Goal: Task Accomplishment & Management: Complete application form

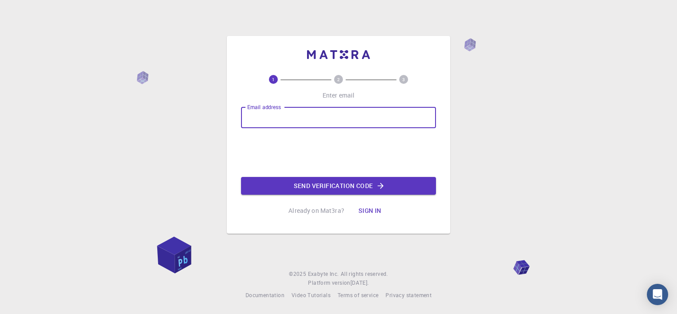
type input "[EMAIL_ADDRESS][DOMAIN_NAME]"
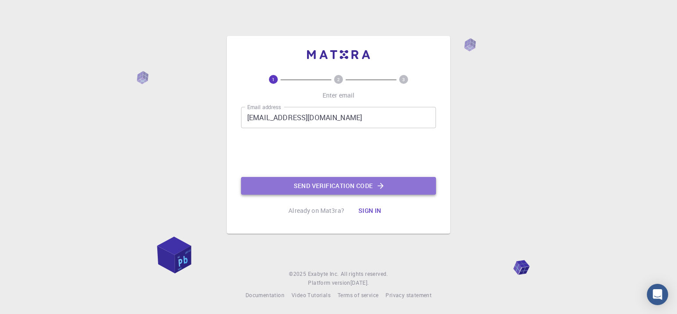
click at [318, 184] on button "Send verification code" at bounding box center [338, 186] width 195 height 18
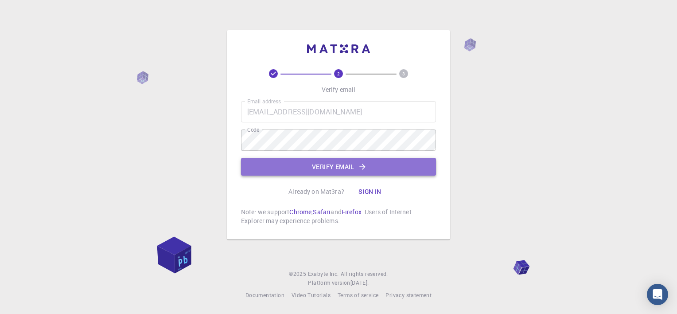
click at [315, 171] on button "Verify email" at bounding box center [338, 167] width 195 height 18
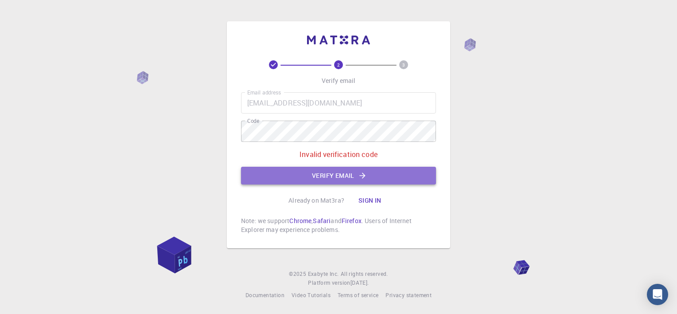
click at [328, 177] on button "Verify email" at bounding box center [338, 176] width 195 height 18
click at [333, 178] on button "Verify email" at bounding box center [338, 176] width 195 height 18
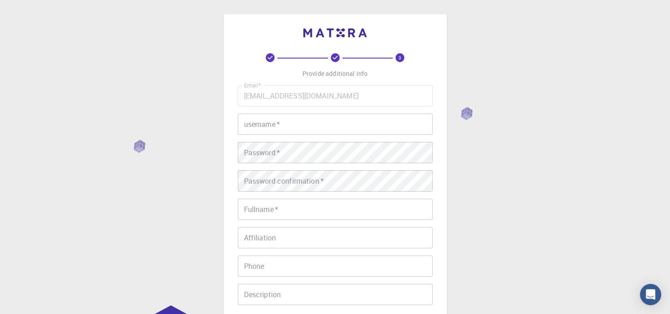
type input "niketan"
click at [475, 192] on div "3 Provide additional info Email   * niketan.deshmukh_ljias@ljku.edu.in Email   …" at bounding box center [335, 225] width 670 height 451
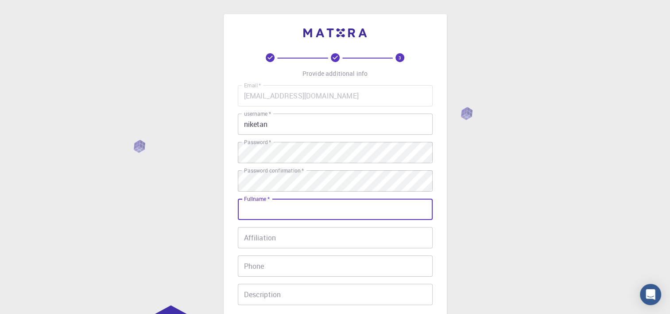
click at [311, 209] on input "Fullname   *" at bounding box center [335, 208] width 195 height 21
type input "Niketan W Deshmukh"
type input "+919595463480"
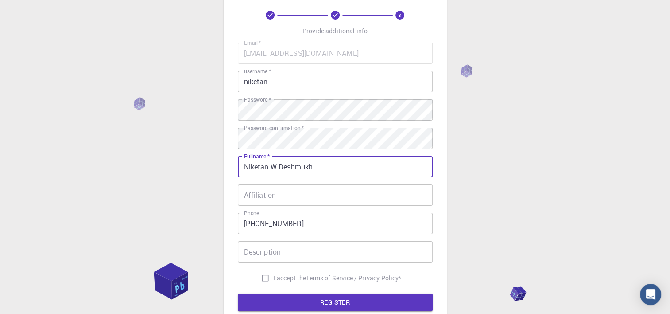
scroll to position [44, 0]
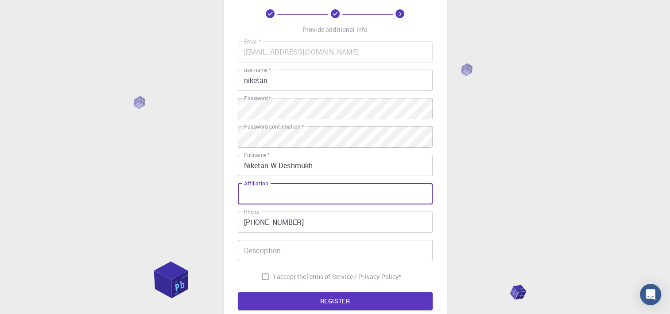
click at [282, 191] on input "Affiliation" at bounding box center [335, 193] width 195 height 21
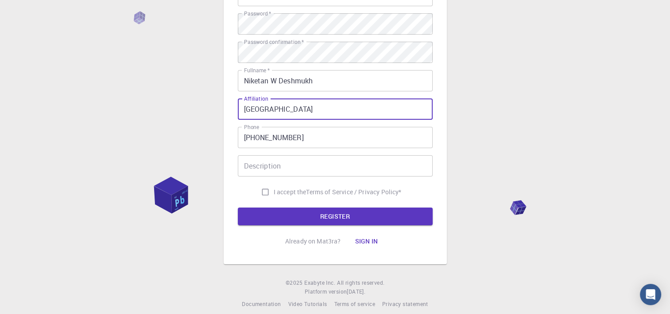
scroll to position [129, 0]
type input "LJ University"
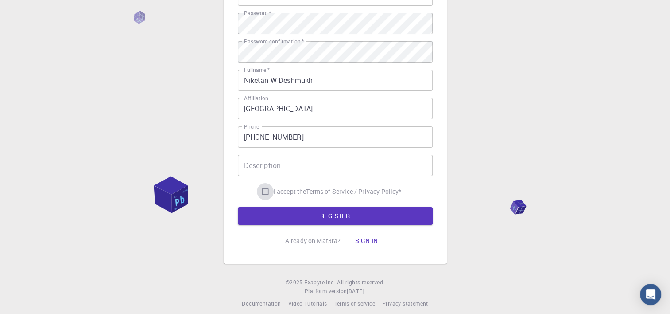
click at [264, 192] on input "I accept the Terms of Service / Privacy Policy *" at bounding box center [265, 191] width 17 height 17
checkbox input "true"
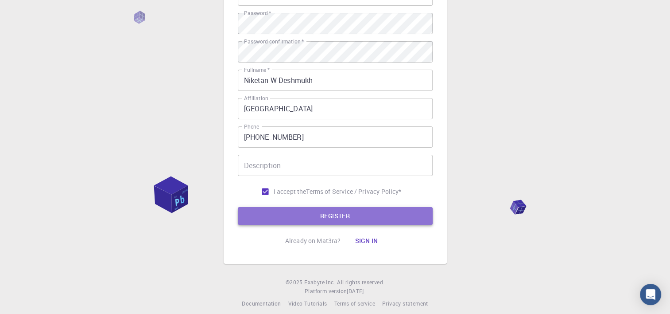
click at [321, 219] on button "REGISTER" at bounding box center [335, 216] width 195 height 18
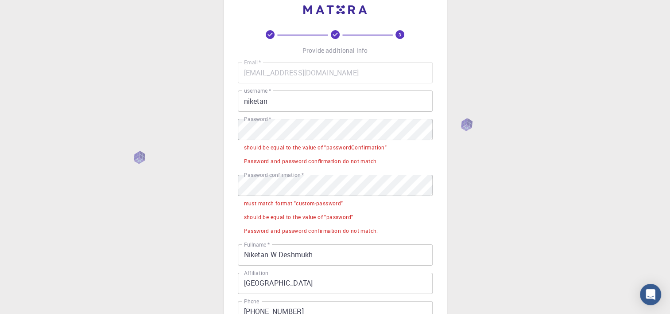
scroll to position [0, 0]
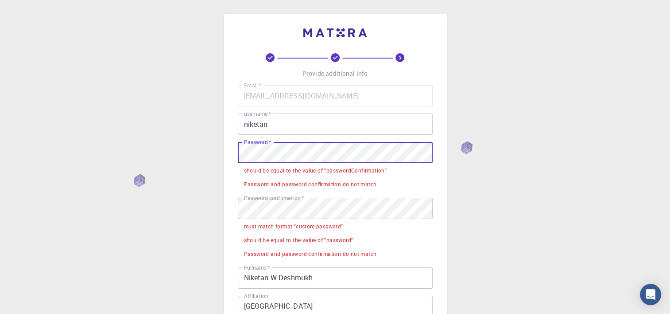
click at [188, 165] on div "3 Provide additional info Email   * niketan.deshmukh_ljias@ljku.edu.in Email   …" at bounding box center [335, 259] width 670 height 519
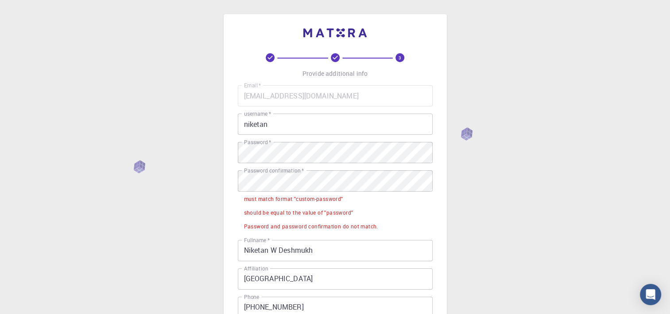
click at [424, 204] on li "must match format "custom-password"" at bounding box center [335, 198] width 195 height 14
click at [155, 188] on div "3 Provide additional info Email   * niketan.deshmukh_ljias@ljku.edu.in Email   …" at bounding box center [335, 246] width 670 height 492
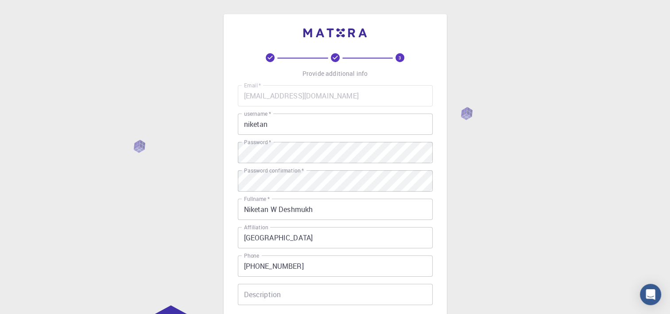
click at [440, 168] on div "3 Provide additional info Email   * niketan.deshmukh_ljias@ljku.edu.in Email   …" at bounding box center [335, 203] width 223 height 378
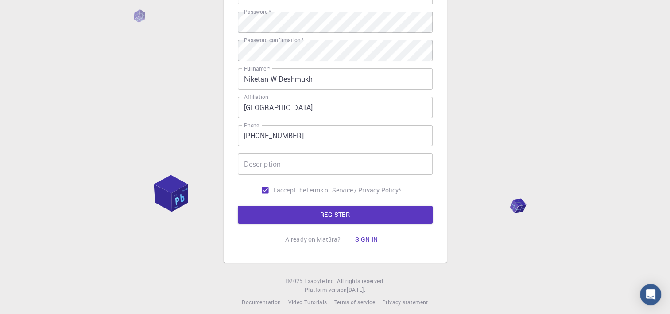
scroll to position [131, 0]
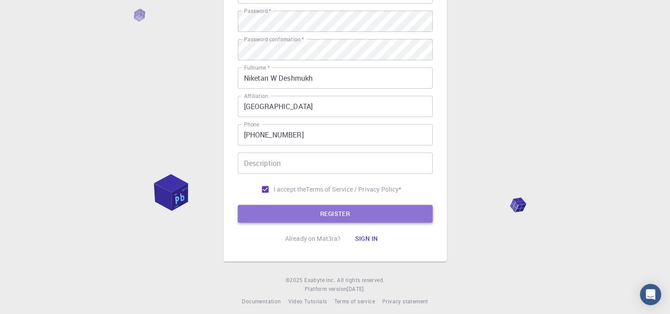
click at [341, 218] on button "REGISTER" at bounding box center [335, 214] width 195 height 18
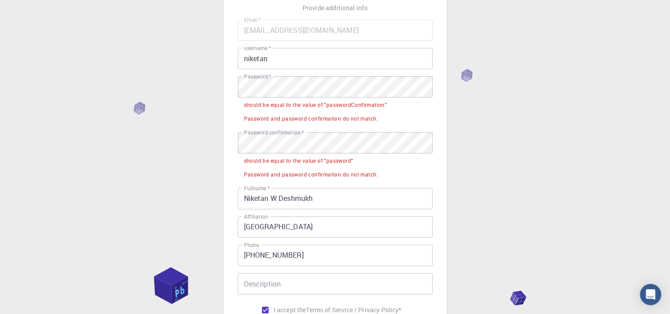
scroll to position [66, 0]
click at [277, 195] on input "Niketan W Deshmukh" at bounding box center [335, 198] width 195 height 21
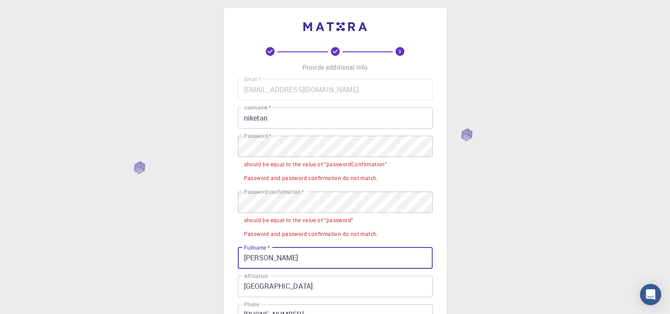
scroll to position [0, 0]
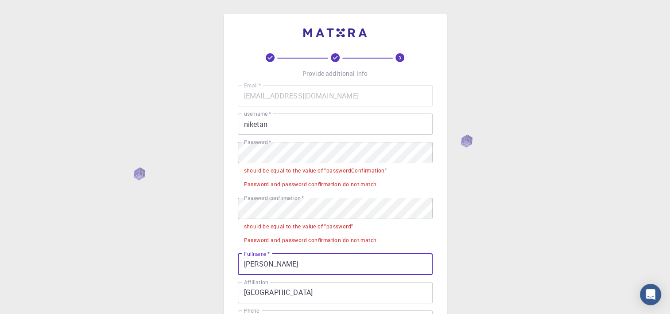
type input "Niketan Deshmukh"
click at [434, 181] on div "3 Provide additional info Email   * niketan.deshmukh_ljias@ljku.edu.in Email   …" at bounding box center [335, 230] width 223 height 433
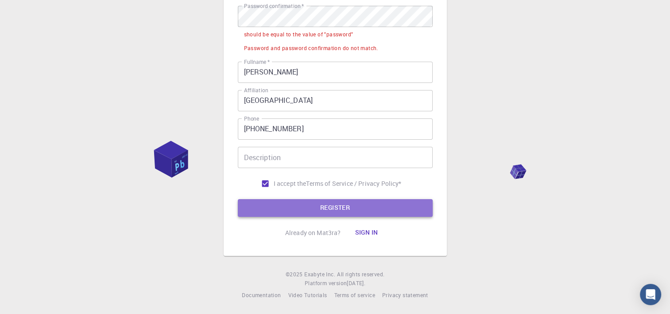
click at [338, 210] on button "REGISTER" at bounding box center [335, 208] width 195 height 18
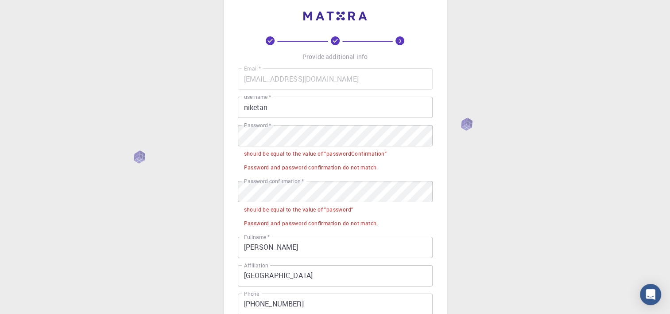
scroll to position [0, 0]
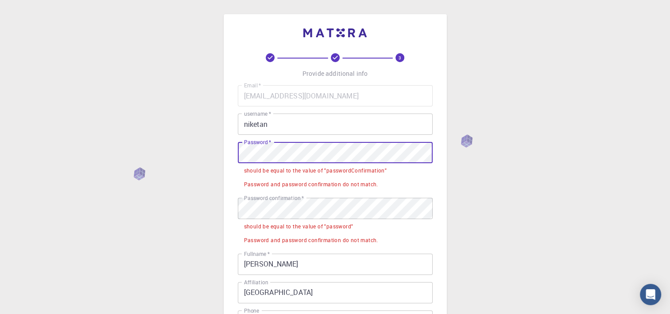
click at [162, 152] on div "3 Provide additional info Email   * niketan.deshmukh_ljias@ljku.edu.in Email   …" at bounding box center [335, 252] width 670 height 505
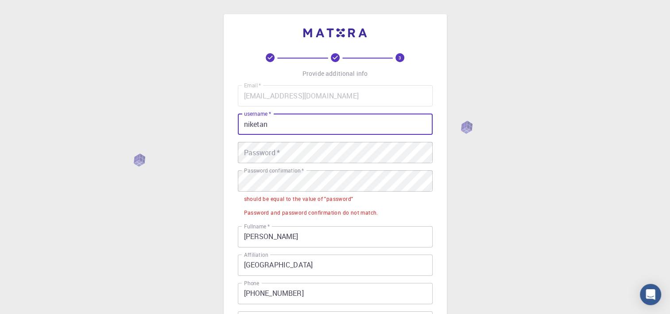
drag, startPoint x: 283, startPoint y: 129, endPoint x: 188, endPoint y: 132, distance: 95.7
click at [188, 132] on div "3 Provide additional info Email   * niketan.deshmukh_ljias@ljku.edu.in Email   …" at bounding box center [335, 239] width 670 height 478
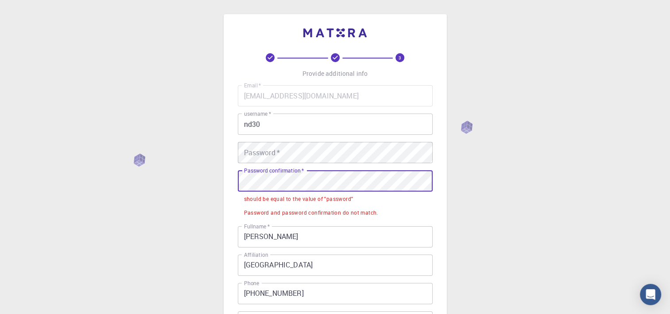
click at [220, 178] on div "3 Provide additional info Email   * niketan.deshmukh_ljias@ljku.edu.in Email   …" at bounding box center [335, 239] width 670 height 478
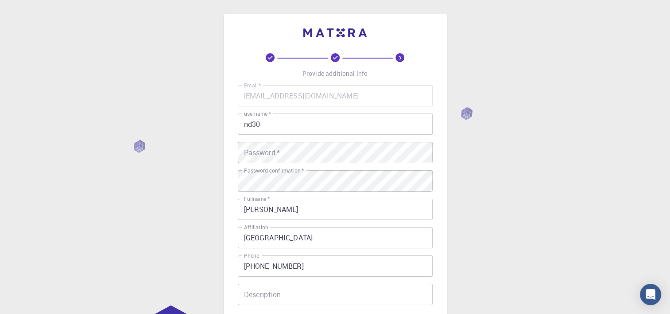
click at [436, 179] on div "3 Provide additional info Email   * niketan.deshmukh_ljias@ljku.edu.in Email   …" at bounding box center [335, 203] width 223 height 378
click at [440, 168] on div "3 Provide additional info Email   * niketan.deshmukh_ljias@ljku.edu.in Email   …" at bounding box center [335, 203] width 223 height 378
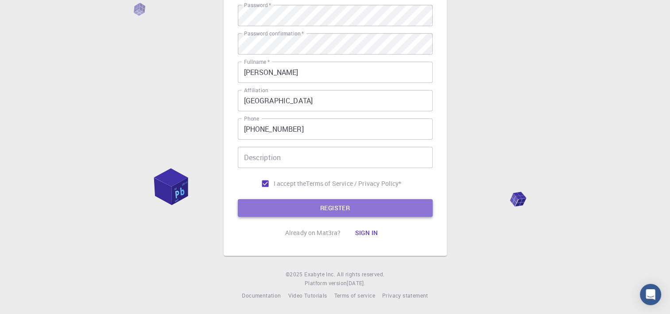
click at [344, 204] on button "REGISTER" at bounding box center [335, 208] width 195 height 18
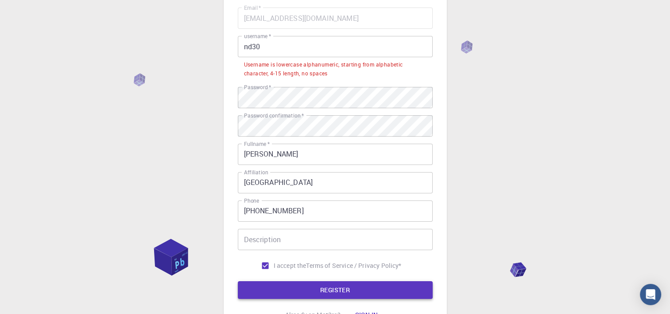
scroll to position [18, 0]
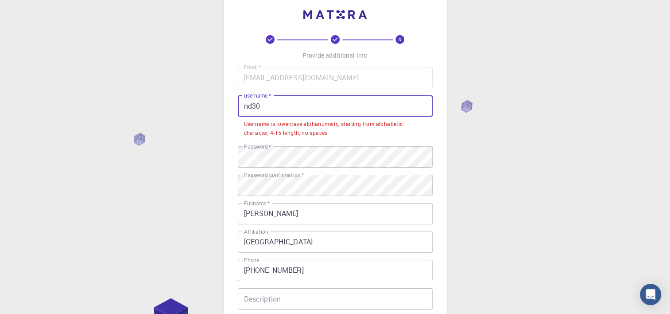
drag, startPoint x: 267, startPoint y: 106, endPoint x: 224, endPoint y: 105, distance: 42.5
click at [224, 105] on div "3 Provide additional info Email   * niketan.deshmukh_ljias@ljku.edu.in Email   …" at bounding box center [335, 196] width 223 height 401
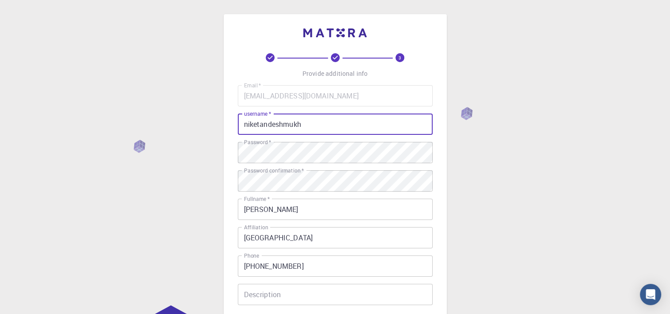
scroll to position [137, 0]
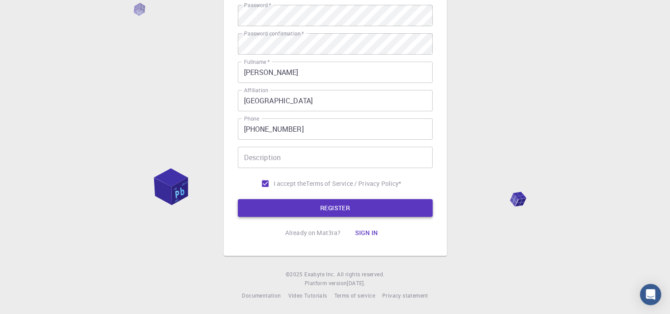
type input "niketandeshmukh"
click at [326, 206] on button "REGISTER" at bounding box center [335, 208] width 195 height 18
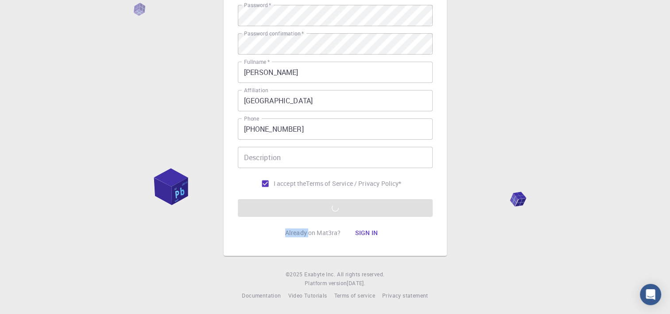
click at [326, 206] on form "Email   * niketan.deshmukh_ljias@ljku.edu.in Email   * username   * niketandesh…" at bounding box center [335, 82] width 195 height 268
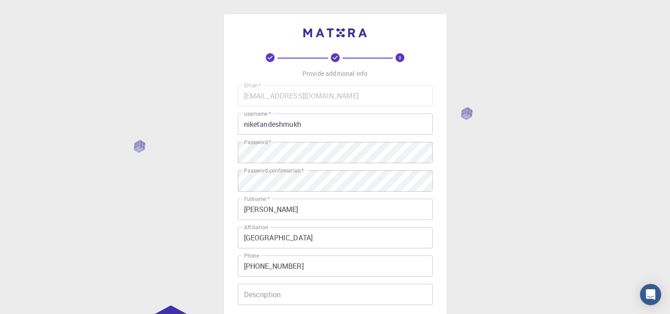
drag, startPoint x: 326, startPoint y: 206, endPoint x: 438, endPoint y: 151, distance: 124.4
click at [438, 151] on div "3 Provide additional info Email   * niketan.deshmukh_ljias@ljku.edu.in Email   …" at bounding box center [335, 203] width 223 height 378
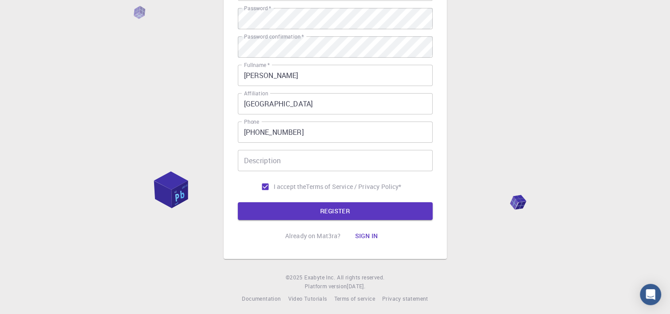
scroll to position [137, 0]
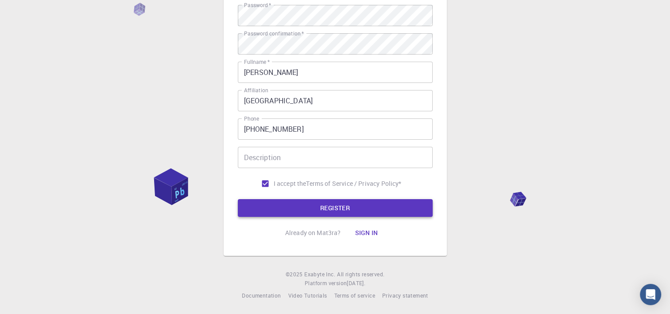
click at [341, 204] on button "REGISTER" at bounding box center [335, 208] width 195 height 18
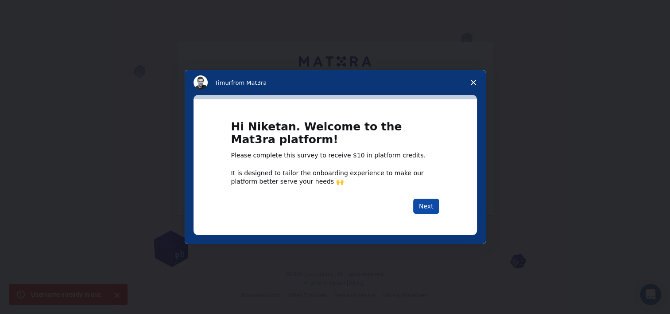
click at [427, 204] on button "Next" at bounding box center [426, 205] width 26 height 15
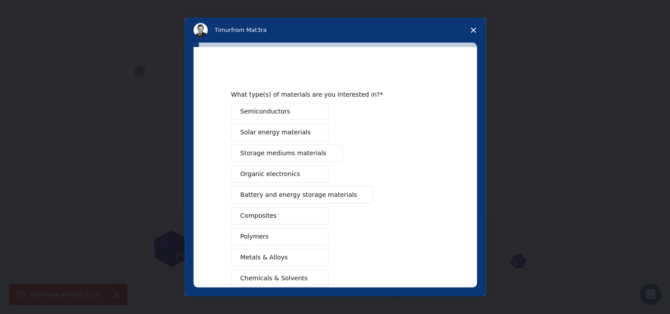
click at [472, 31] on polygon "Close survey" at bounding box center [473, 29] width 5 height 5
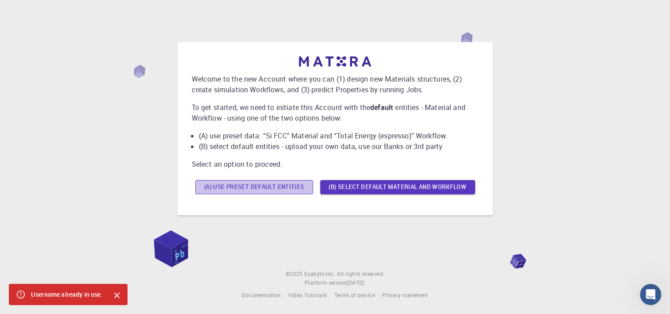
click at [264, 184] on button "(A) Use preset default entities" at bounding box center [254, 187] width 118 height 14
